Goal: Task Accomplishment & Management: Complete application form

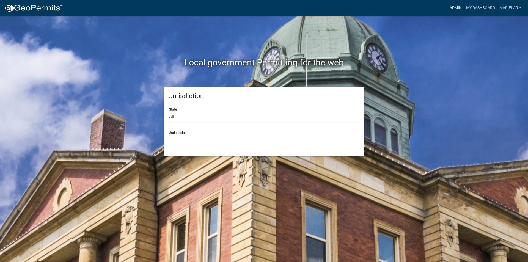
click at [457, 7] on link "Admin" at bounding box center [455, 8] width 16 height 10
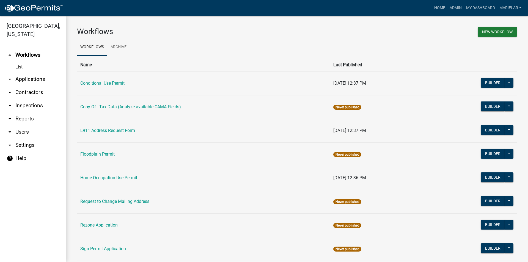
click at [7, 76] on icon "arrow_drop_down" at bounding box center [10, 79] width 7 height 7
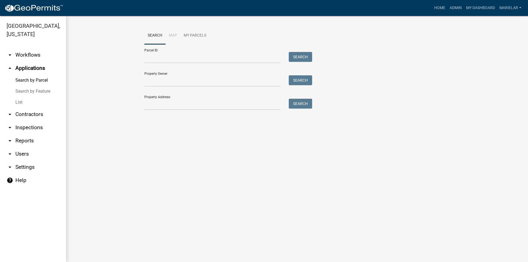
click at [20, 97] on link "List" at bounding box center [33, 102] width 66 height 11
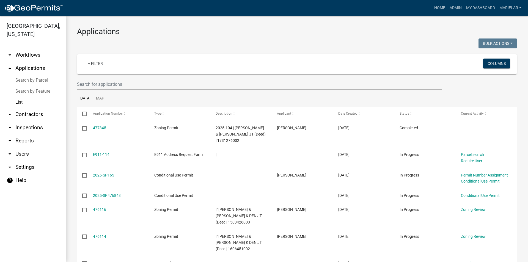
click at [210, 35] on h3 "Applications" at bounding box center [297, 31] width 440 height 9
click at [131, 86] on input "text" at bounding box center [259, 84] width 365 height 11
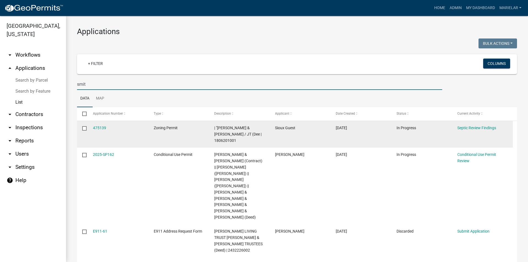
type input "smit"
click at [107, 129] on div "475139" at bounding box center [118, 128] width 50 height 6
click at [103, 128] on link "475139" at bounding box center [99, 128] width 13 height 4
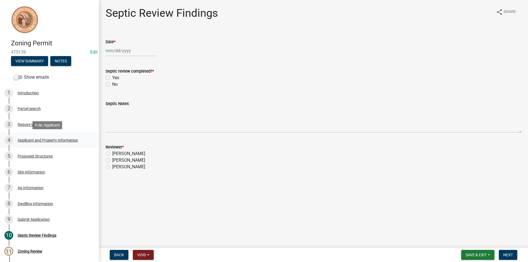
click at [29, 143] on div "4 Applicant and Property Information" at bounding box center [47, 140] width 86 height 9
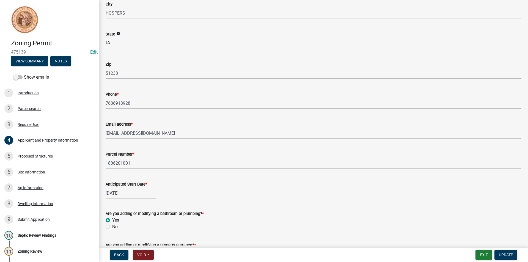
scroll to position [55, 0]
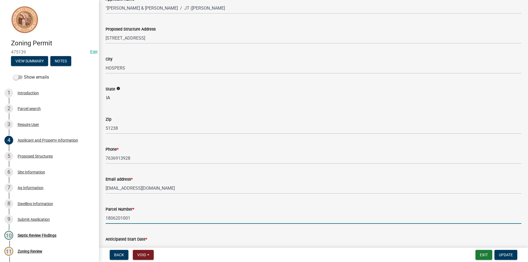
click at [125, 218] on input "1806201001" at bounding box center [314, 217] width 416 height 11
click at [43, 237] on div "10 Septic Review Findings" at bounding box center [47, 235] width 86 height 9
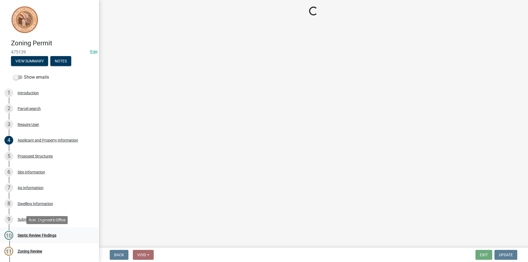
scroll to position [0, 0]
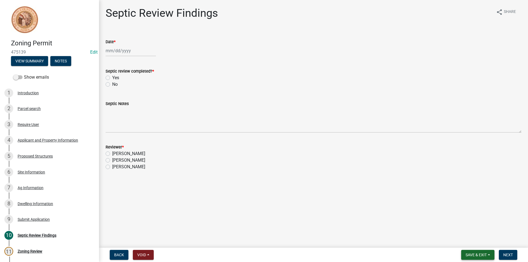
click at [469, 255] on span "Save & Exit" at bounding box center [475, 255] width 21 height 4
click at [470, 243] on button "Save & Exit" at bounding box center [472, 240] width 44 height 13
